Goal: Task Accomplishment & Management: Manage account settings

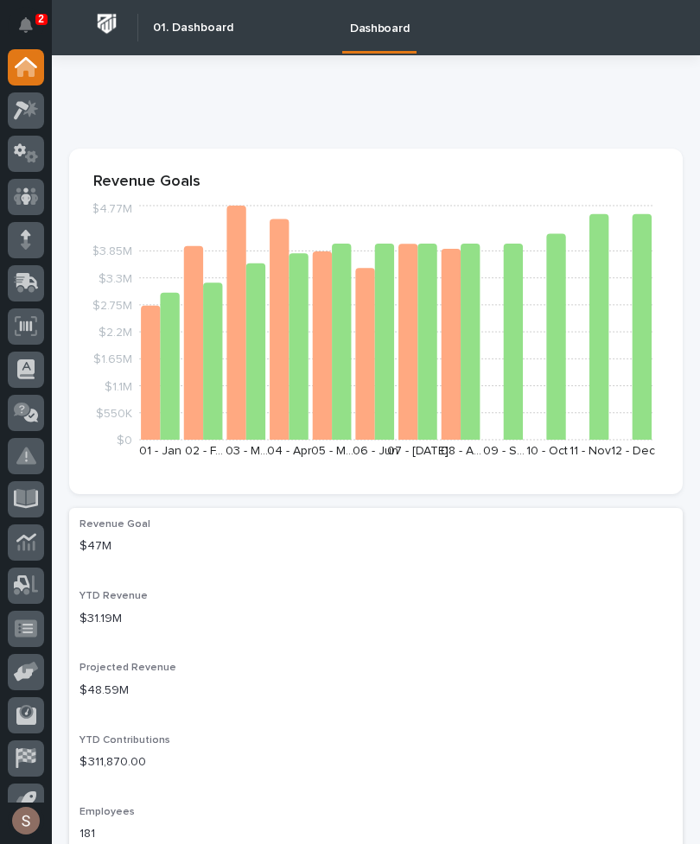
click at [28, 276] on icon at bounding box center [27, 281] width 22 height 16
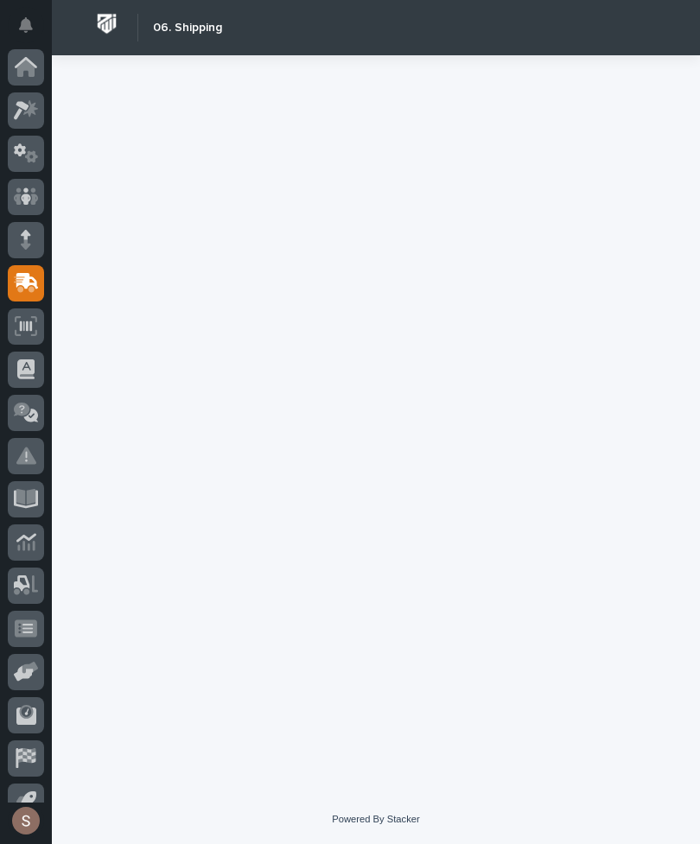
scroll to position [67, 0]
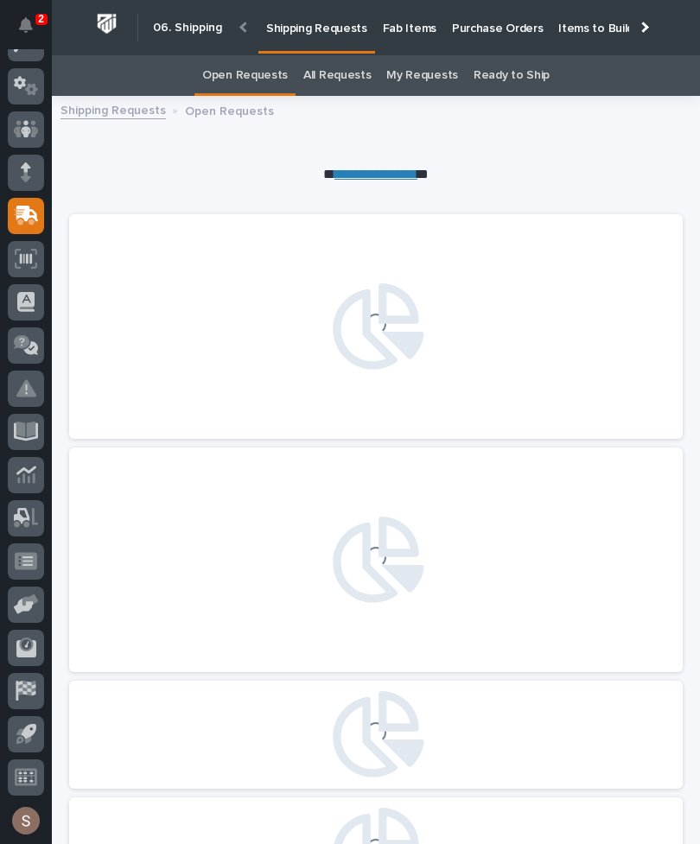
click at [409, 30] on p "Fab Items" at bounding box center [410, 18] width 54 height 36
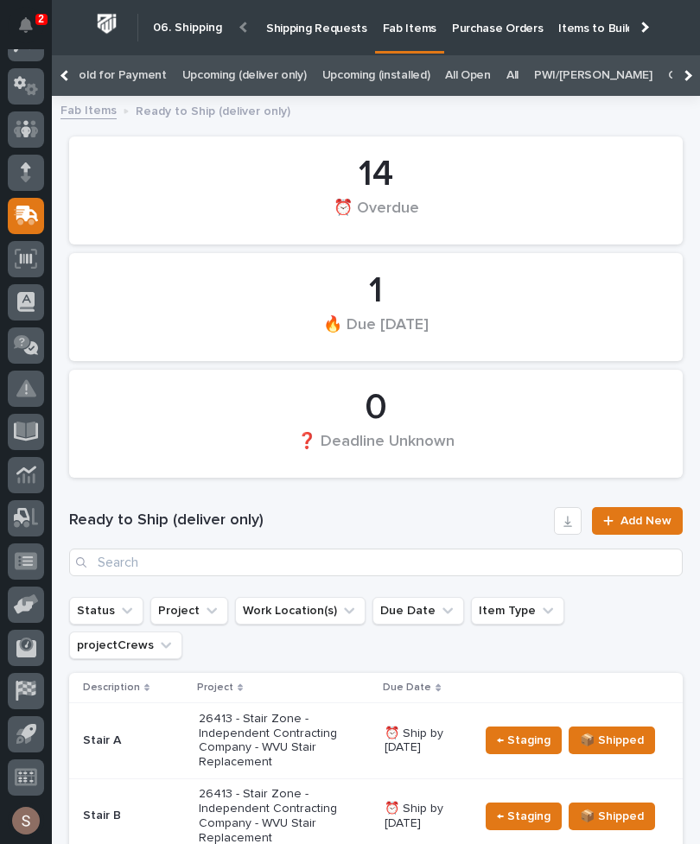
scroll to position [0, 326]
click at [506, 74] on link "All" at bounding box center [512, 75] width 12 height 41
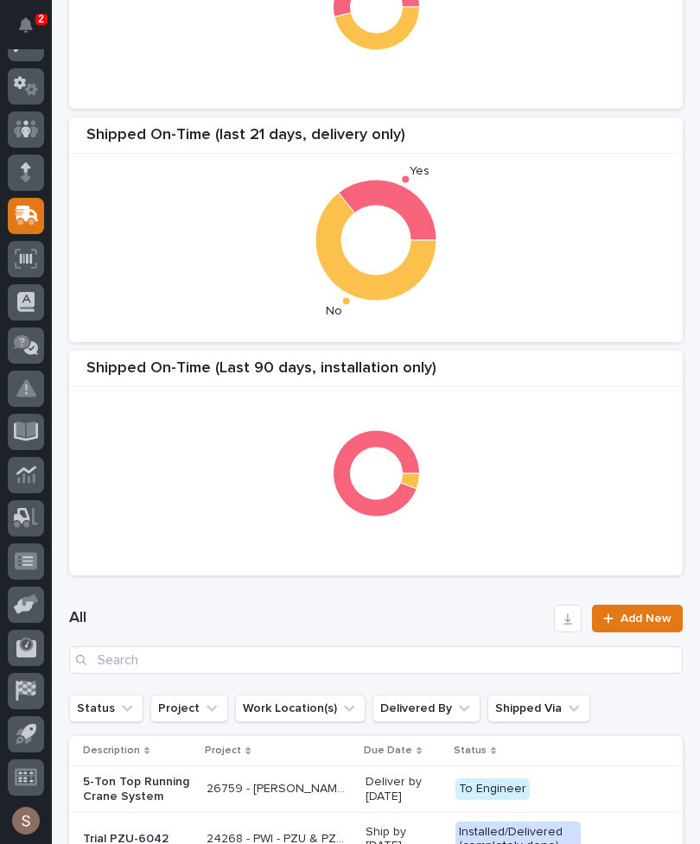
scroll to position [252, 0]
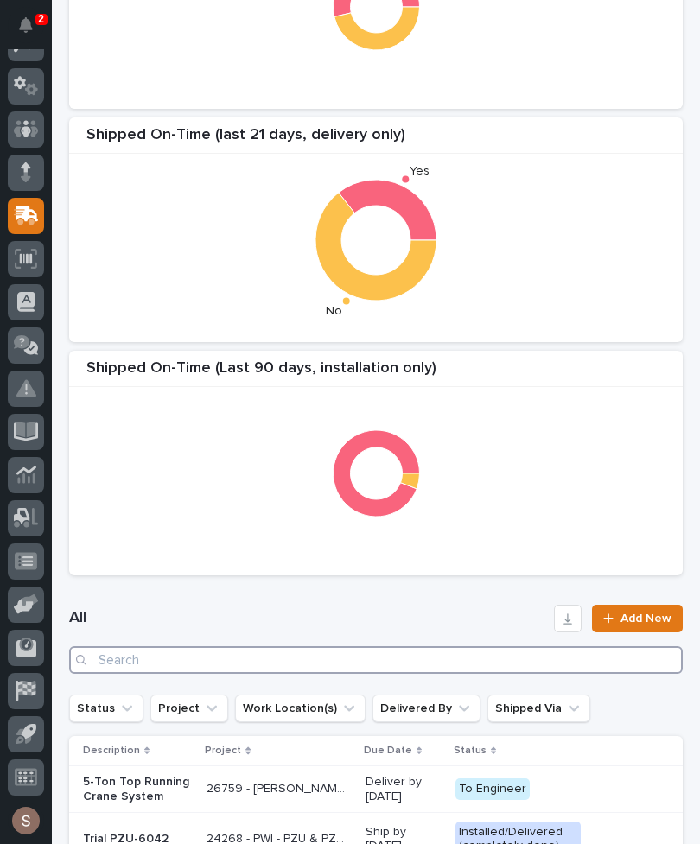
click at [387, 651] on input "Search" at bounding box center [375, 660] width 613 height 28
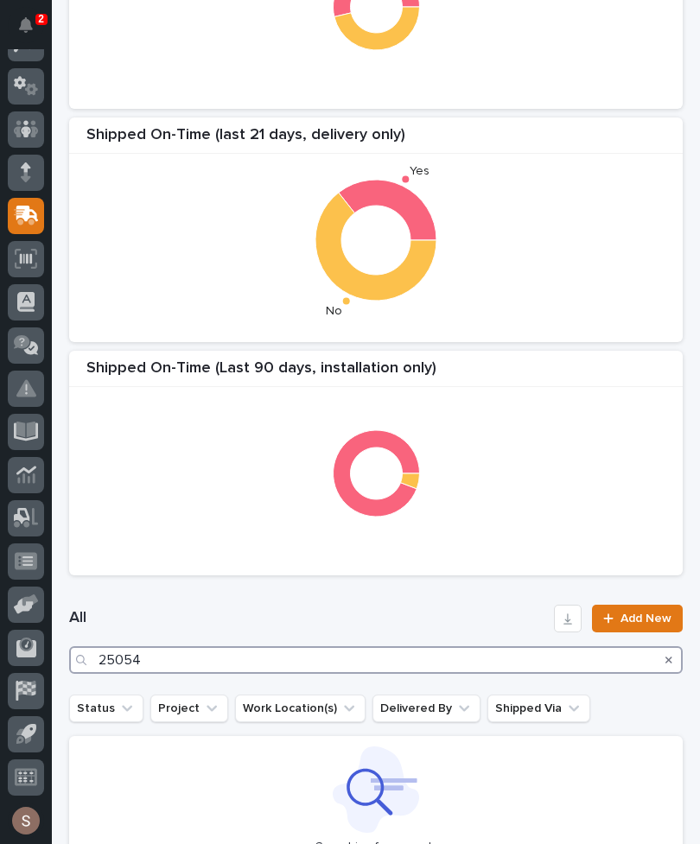
type input "25054"
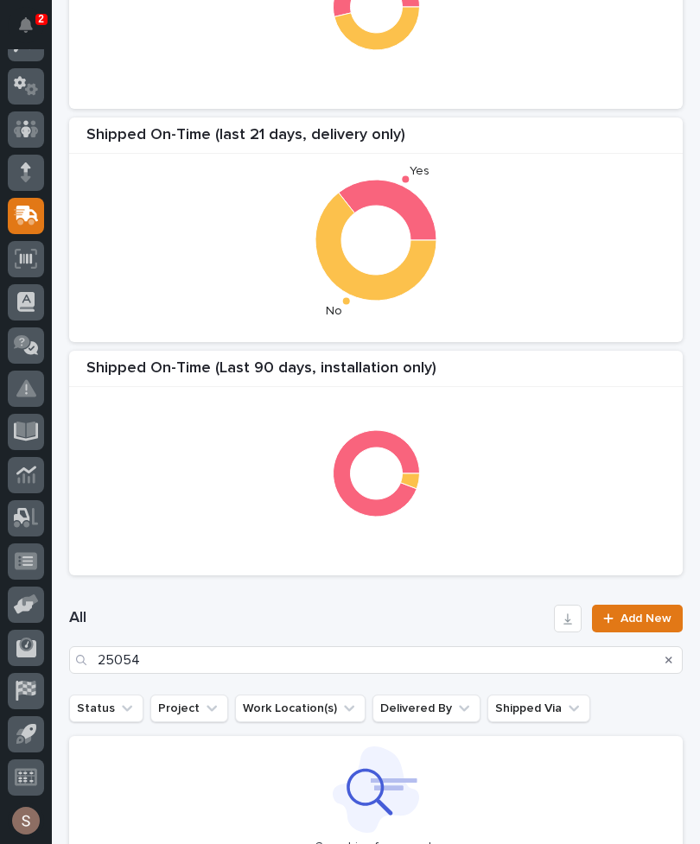
click at [468, 367] on div "Shipped On-Time (Last 90 days, installation only)" at bounding box center [375, 373] width 613 height 29
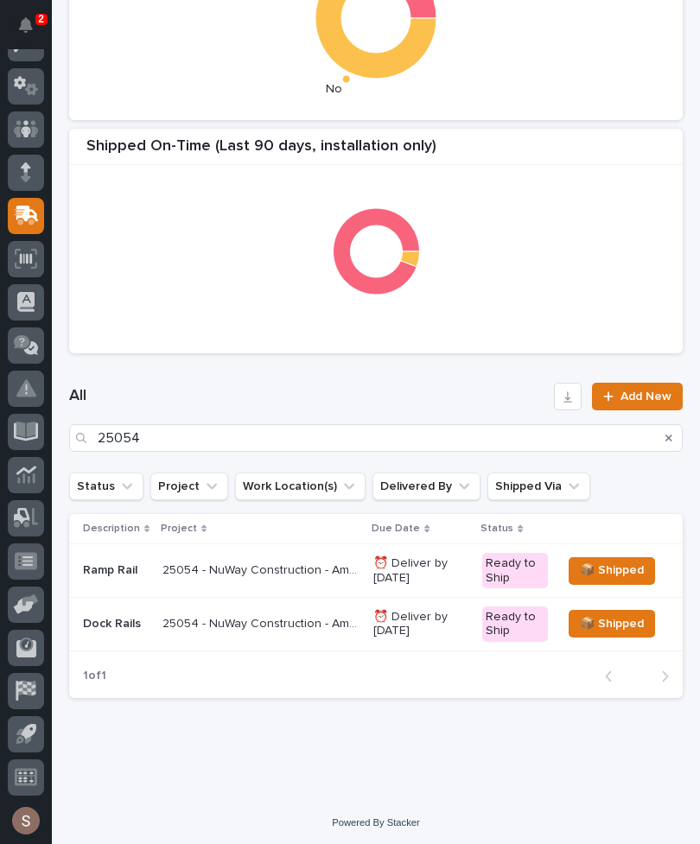
scroll to position [473, 0]
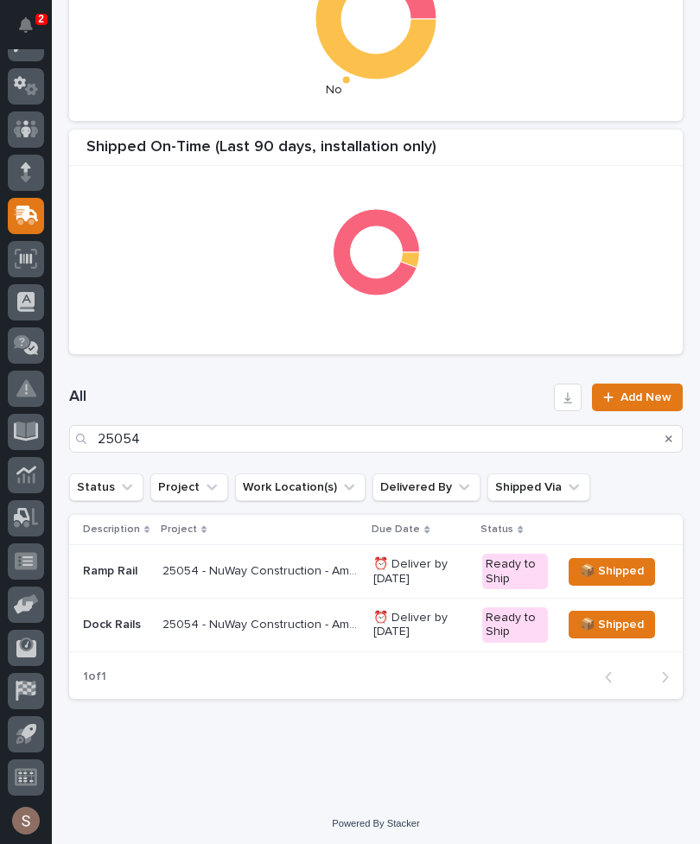
click at [273, 567] on p "25054 - NuWay Construction - American Renolit Dock Rail" at bounding box center [262, 570] width 200 height 18
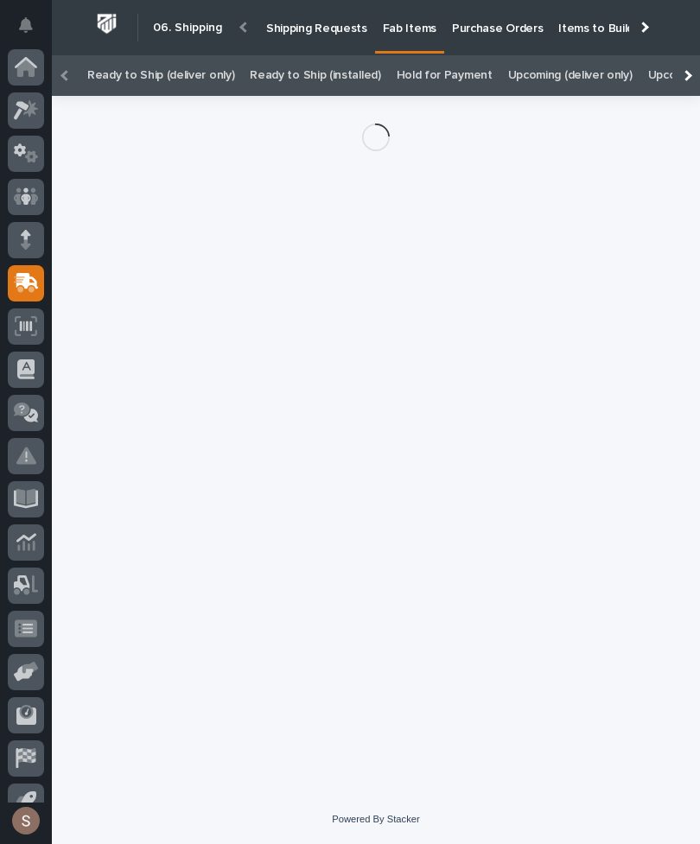
scroll to position [22, 0]
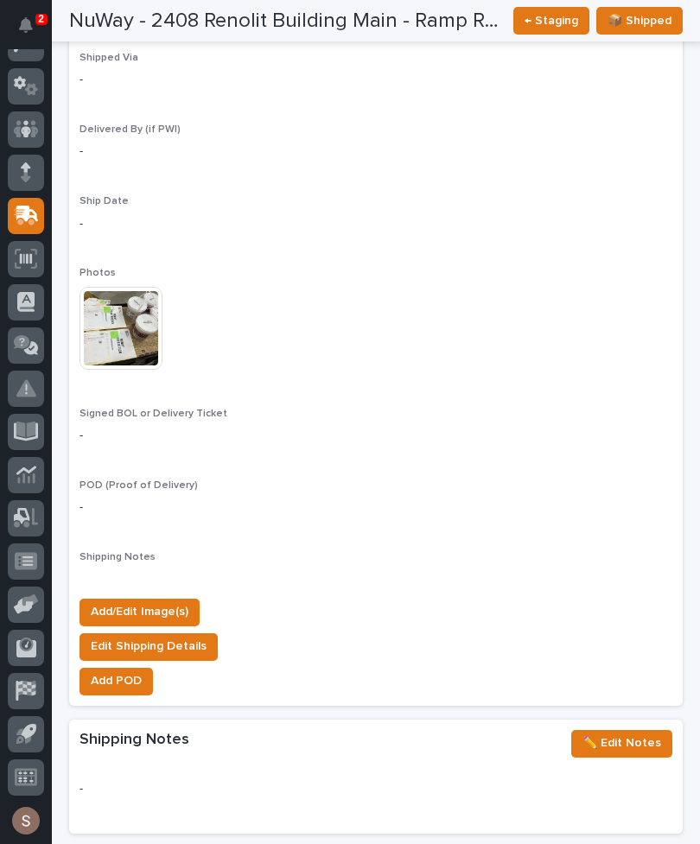
click at [173, 601] on span "Add/Edit Image(s)" at bounding box center [140, 611] width 98 height 21
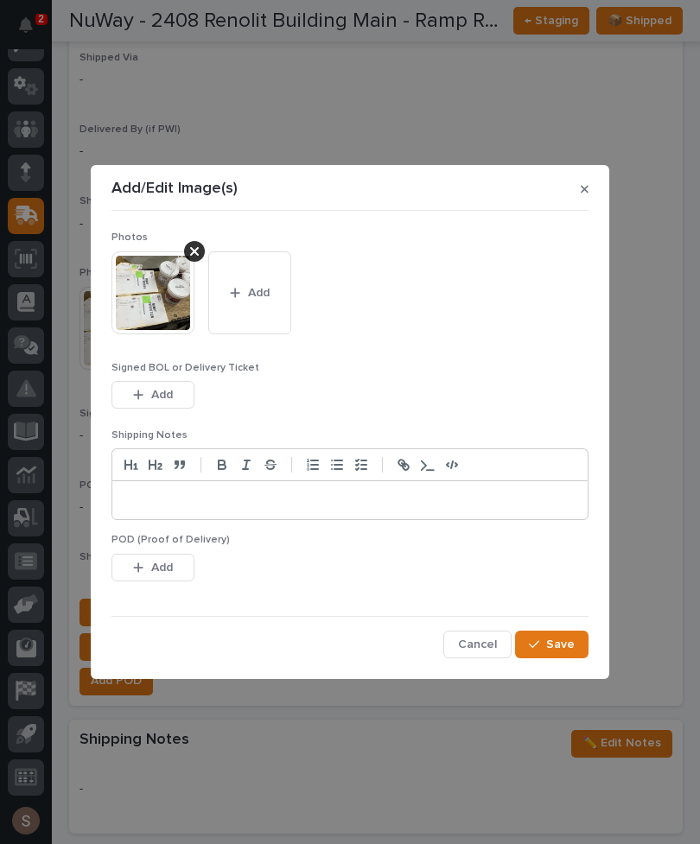
click at [272, 302] on button "Add" at bounding box center [249, 292] width 83 height 83
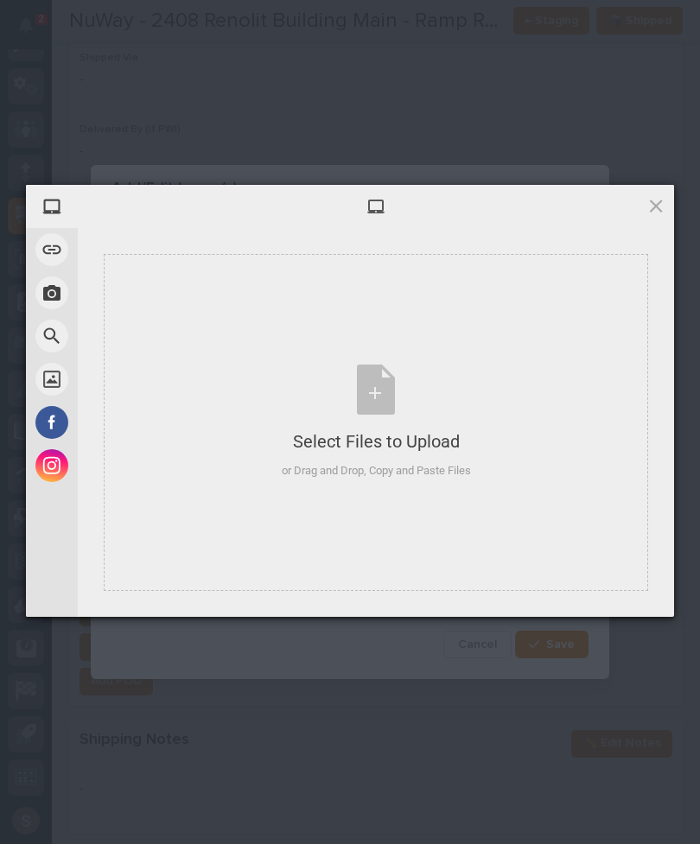
click at [363, 339] on div "Select Files to Upload or Drag and Drop, Copy and Paste Files" at bounding box center [376, 422] width 544 height 337
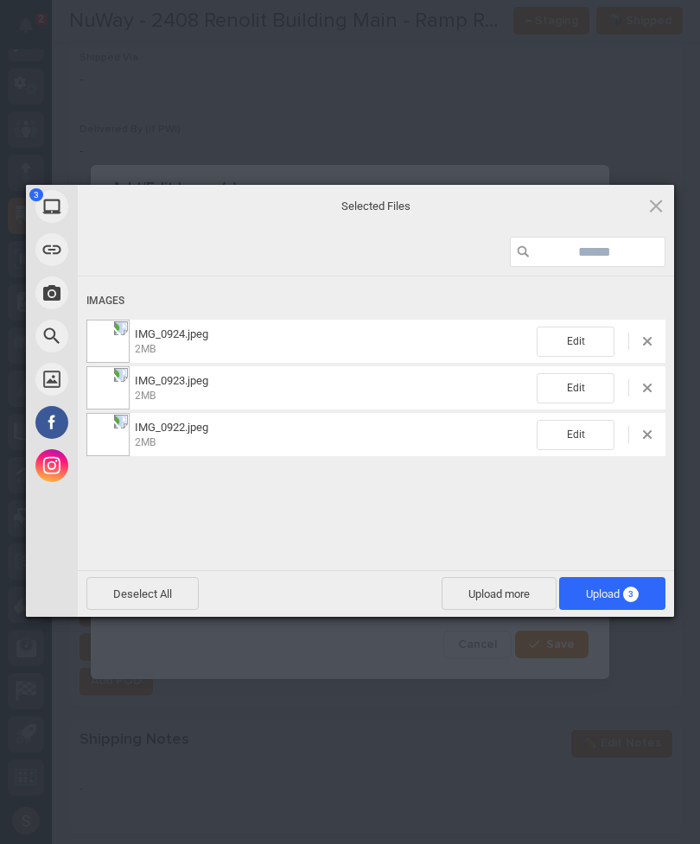
click at [490, 589] on span "Upload more" at bounding box center [498, 593] width 115 height 33
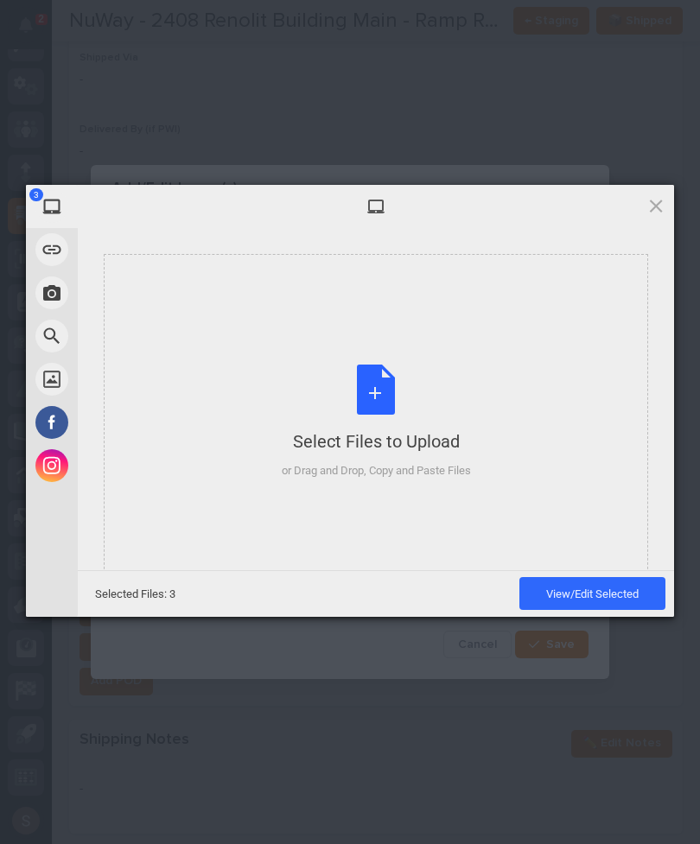
click at [374, 392] on div "Select Files to Upload or Drag and Drop, Copy and Paste Files" at bounding box center [376, 422] width 189 height 115
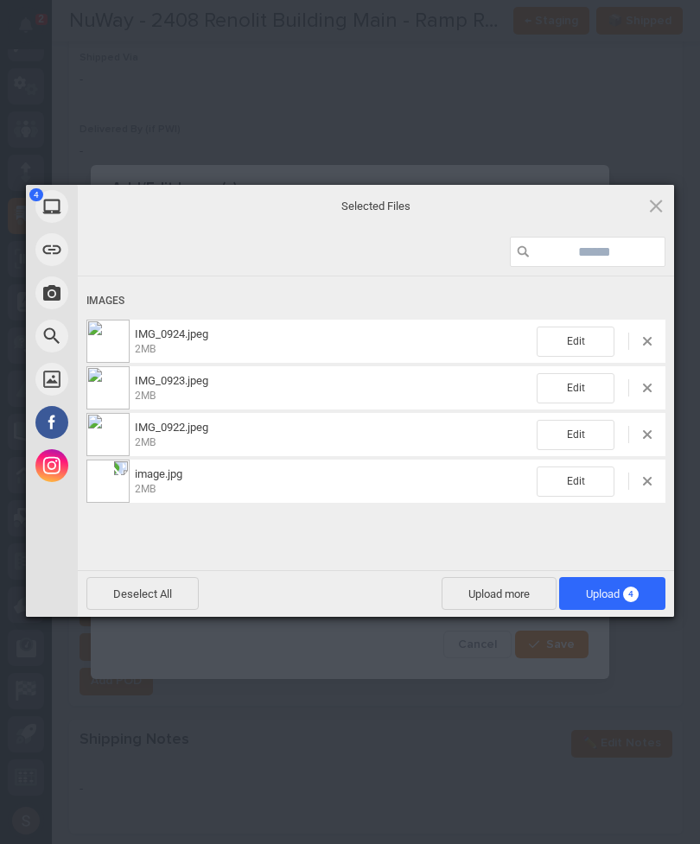
click at [653, 590] on span "Upload 4" at bounding box center [612, 593] width 106 height 33
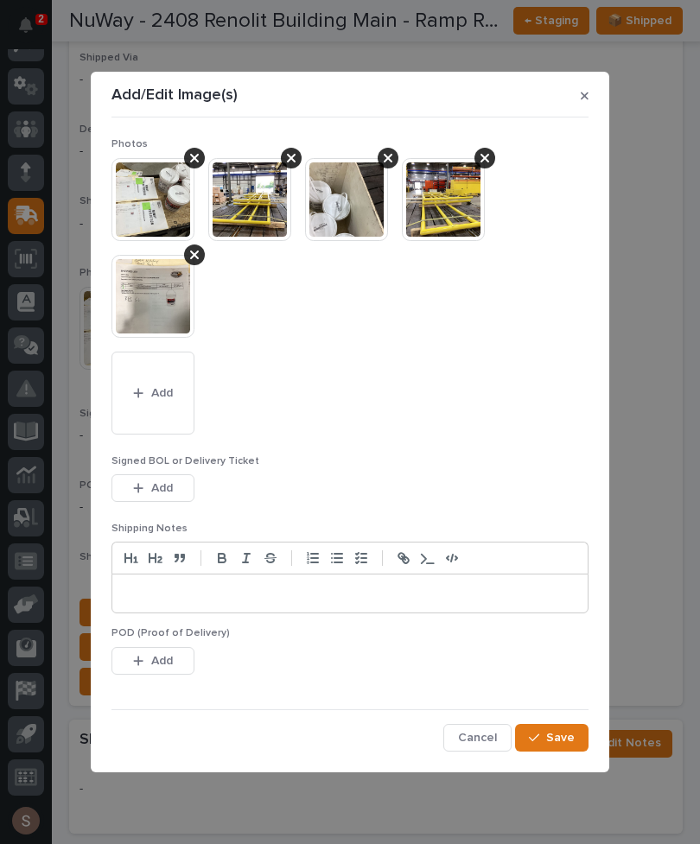
click at [555, 740] on span "Save" at bounding box center [560, 738] width 29 height 16
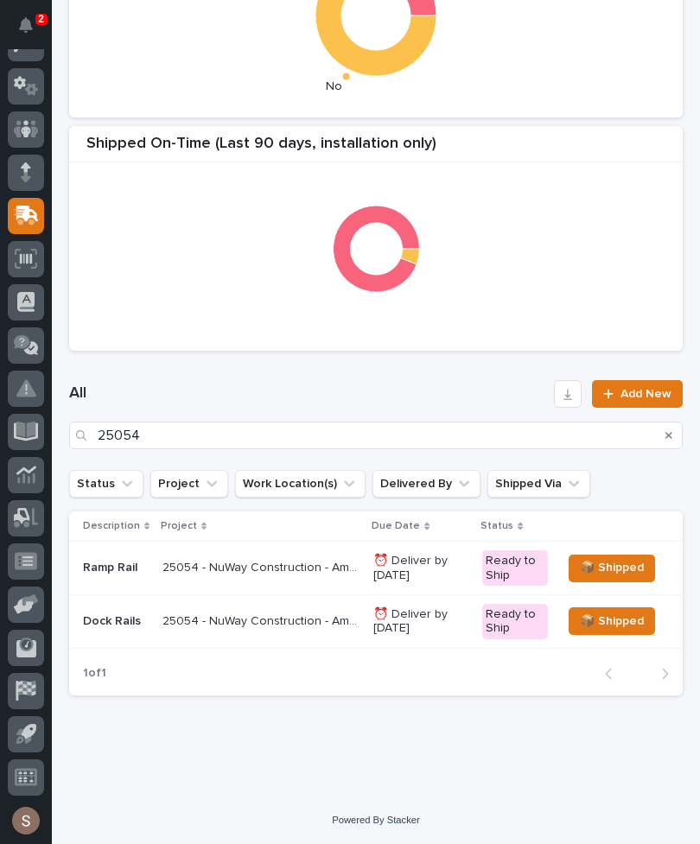
scroll to position [473, 0]
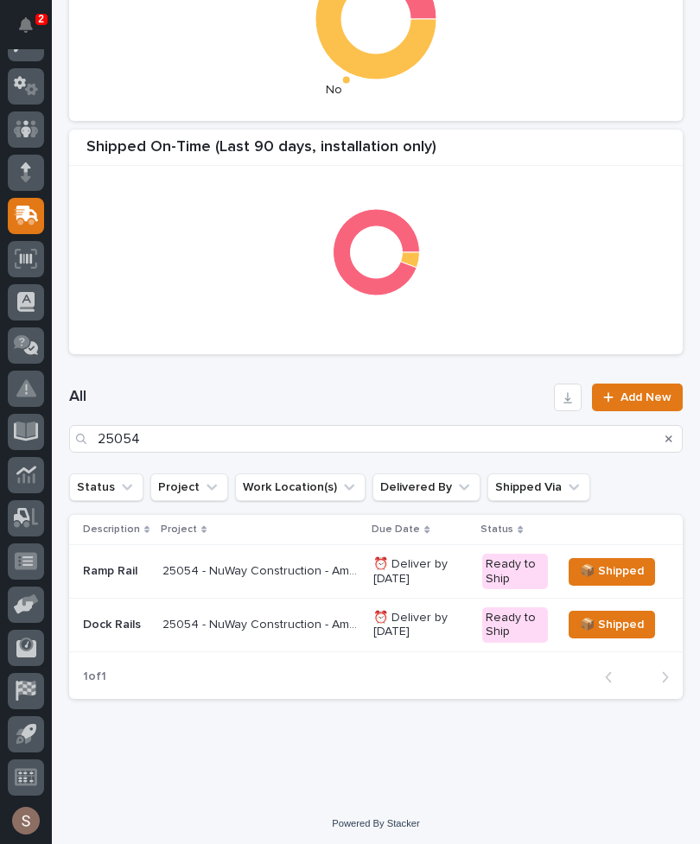
click at [264, 618] on p "25054 - NuWay Construction - American Renolit Dock Rail" at bounding box center [262, 623] width 200 height 18
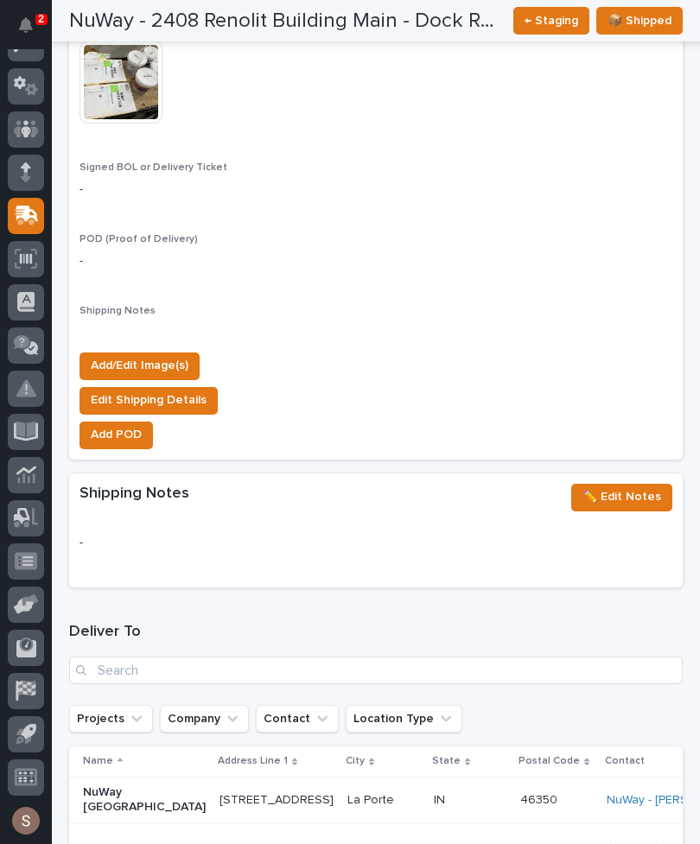
scroll to position [1821, 0]
click at [180, 355] on span "Add/Edit Image(s)" at bounding box center [140, 365] width 98 height 21
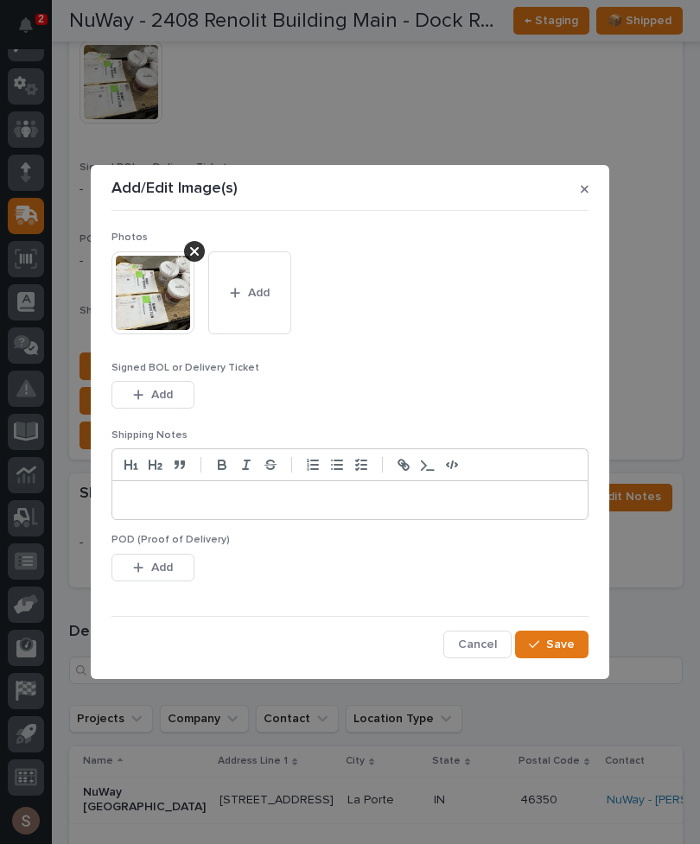
click at [263, 302] on button "Add" at bounding box center [249, 292] width 83 height 83
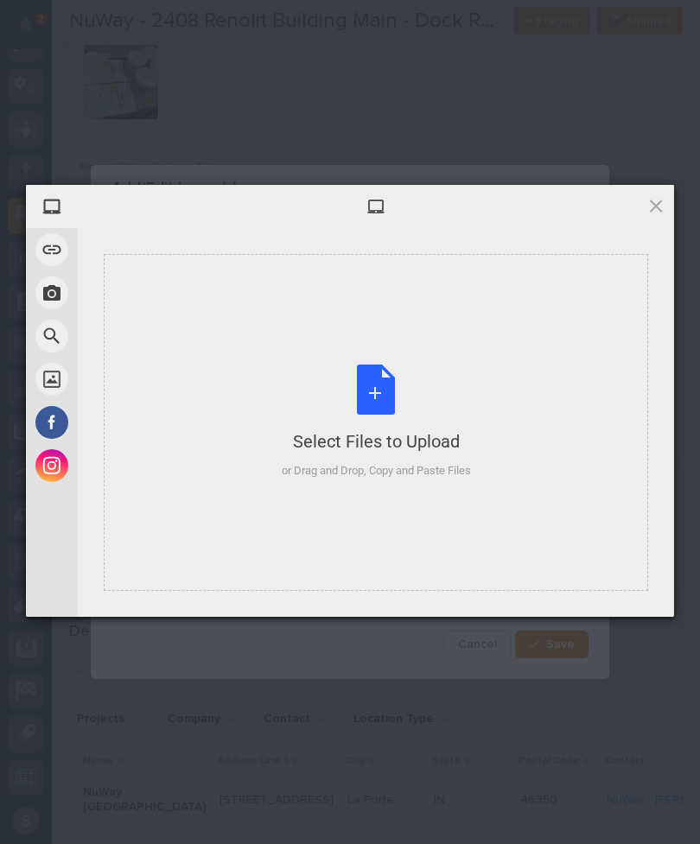
click at [382, 387] on div "Select Files to Upload or Drag and Drop, Copy and Paste Files" at bounding box center [376, 422] width 189 height 115
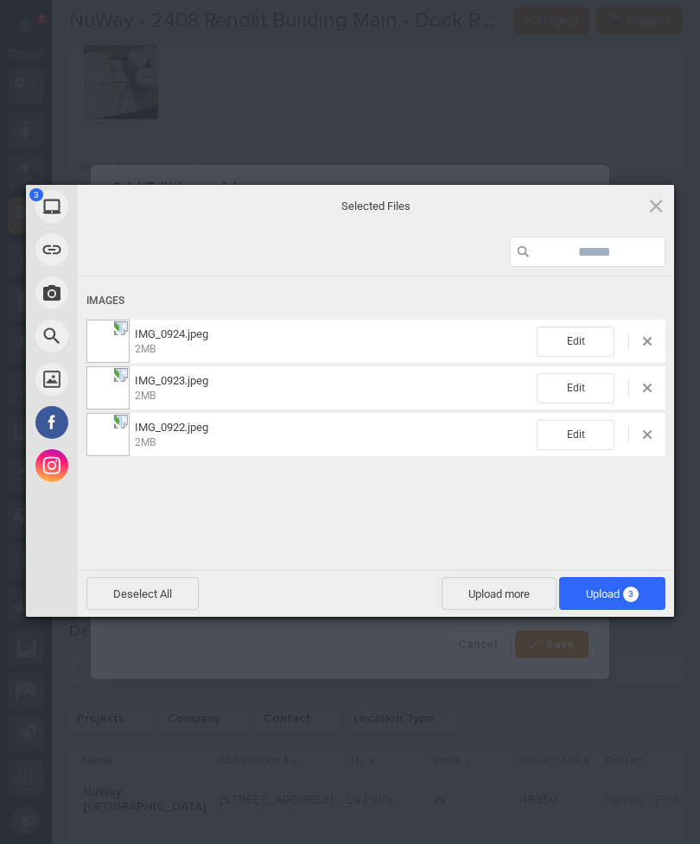
click at [500, 583] on span "Upload more" at bounding box center [498, 593] width 115 height 33
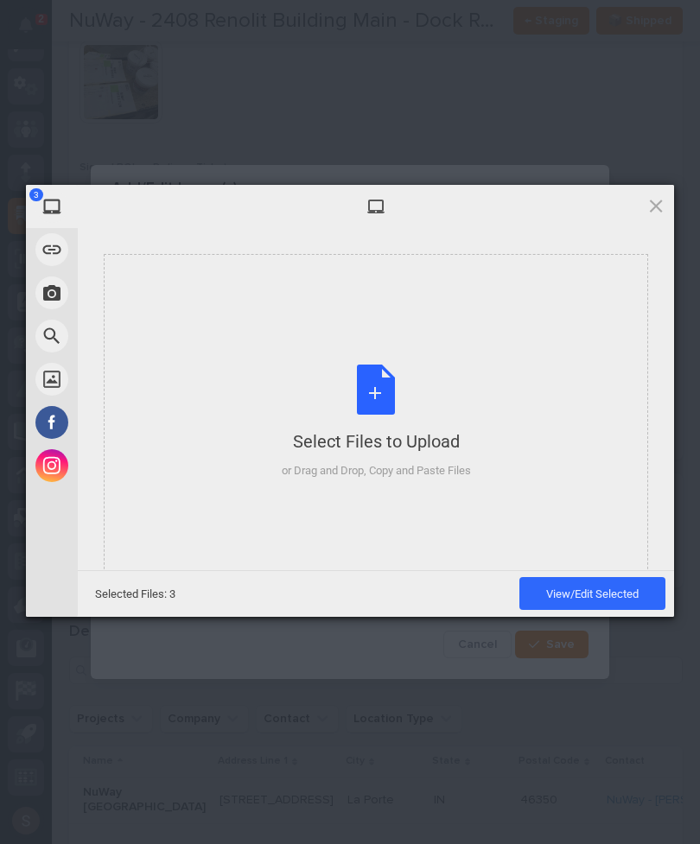
click at [440, 426] on div "Select Files to Upload or Drag and Drop, Copy and Paste Files" at bounding box center [376, 422] width 189 height 115
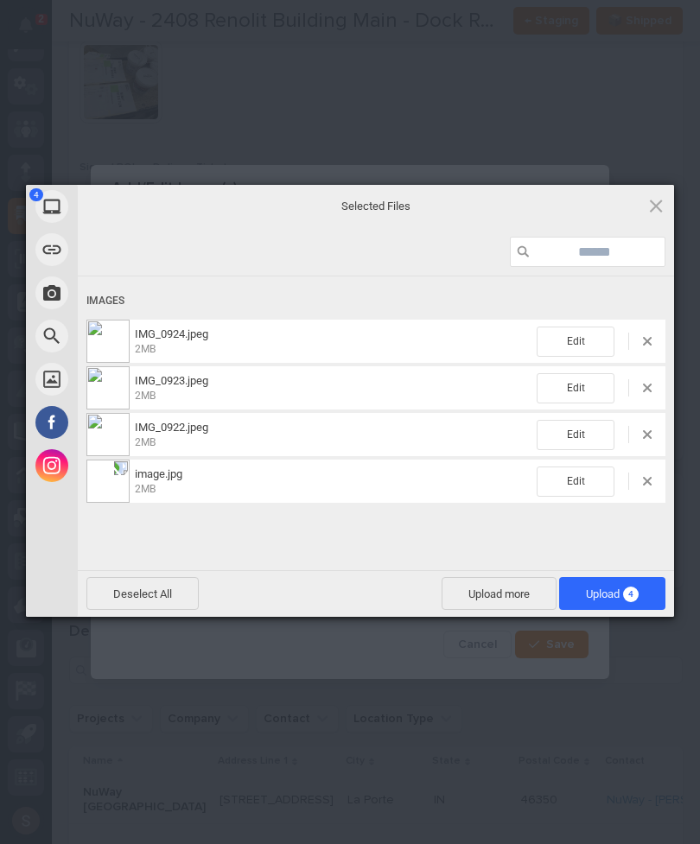
click at [630, 593] on span "4" at bounding box center [631, 594] width 16 height 16
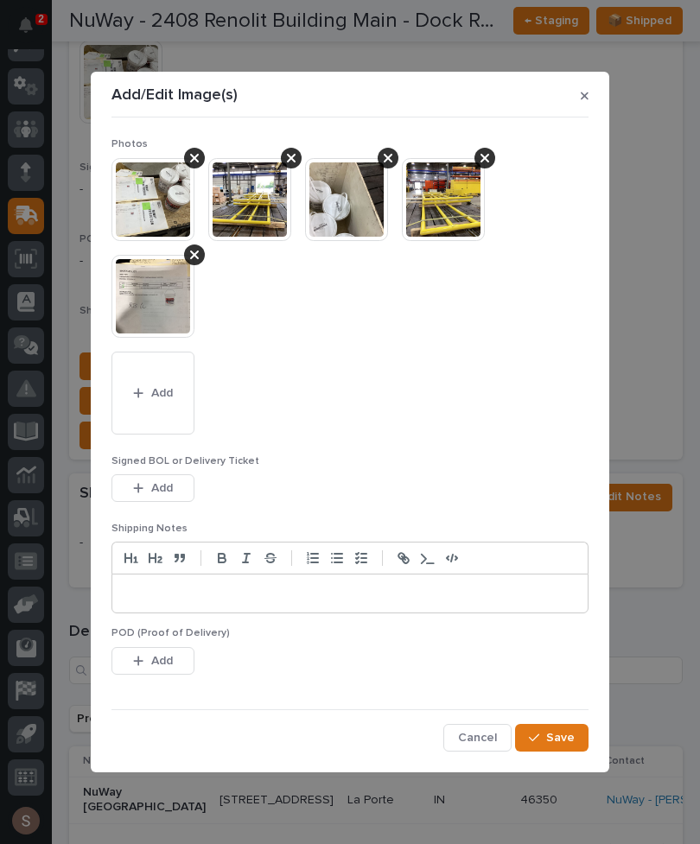
click at [577, 739] on button "Save" at bounding box center [551, 738] width 73 height 28
